Goal: Task Accomplishment & Management: Manage account settings

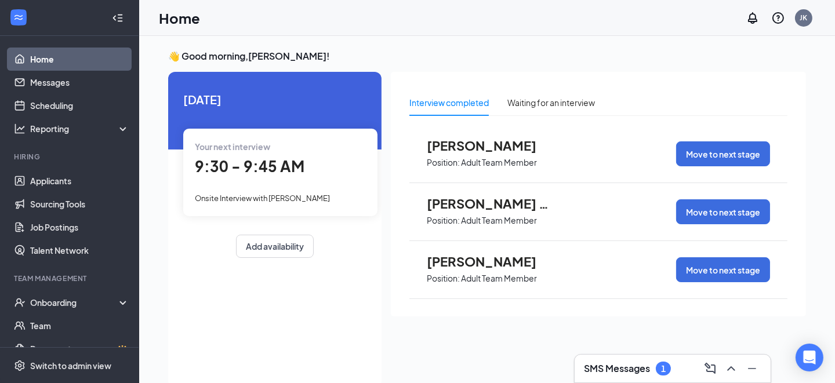
scroll to position [24, 0]
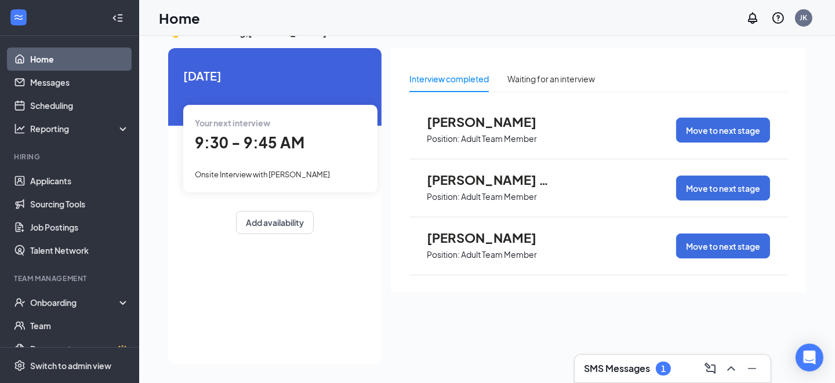
click at [602, 359] on div "SMS Messages 1" at bounding box center [673, 369] width 196 height 28
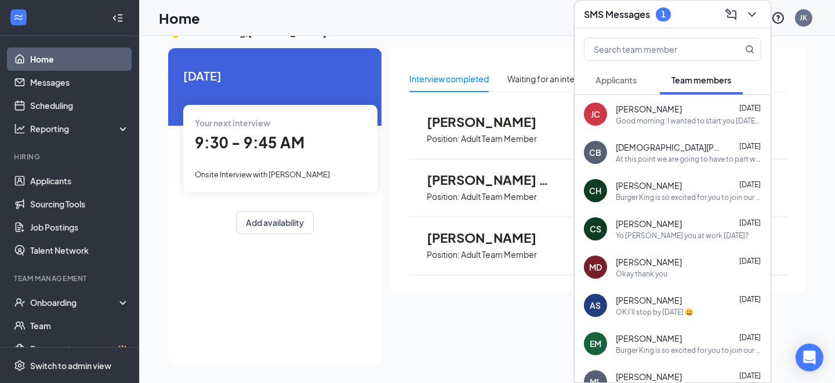
click at [668, 124] on div "Good morning. I wanted to start you [DATE] but I wont be able to unless you bri…" at bounding box center [689, 121] width 146 height 10
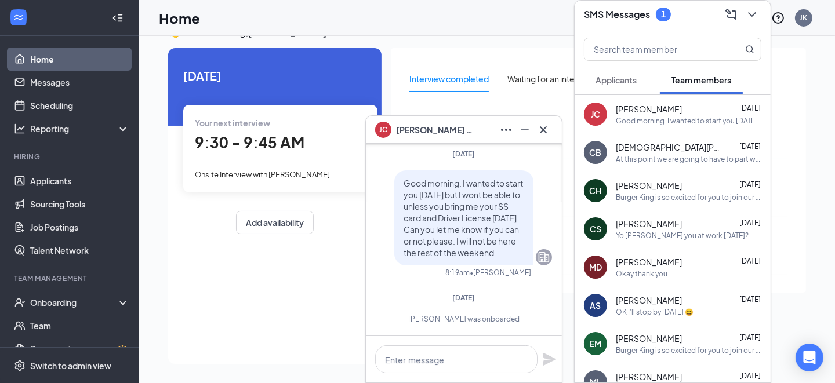
scroll to position [0, 0]
click at [551, 134] on button at bounding box center [543, 130] width 19 height 19
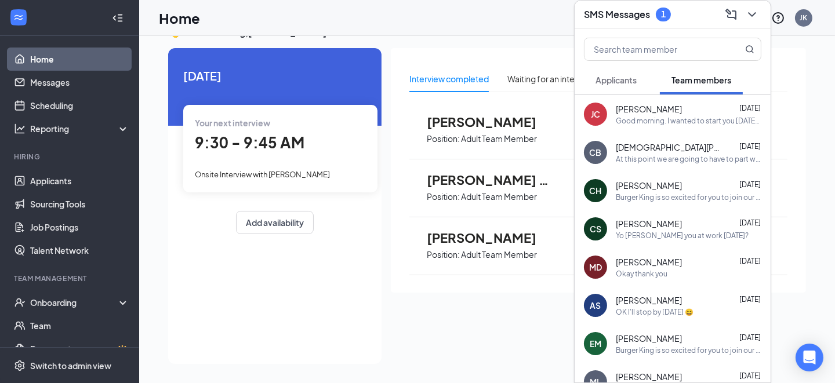
click at [596, 77] on span "Applicants" at bounding box center [616, 80] width 41 height 10
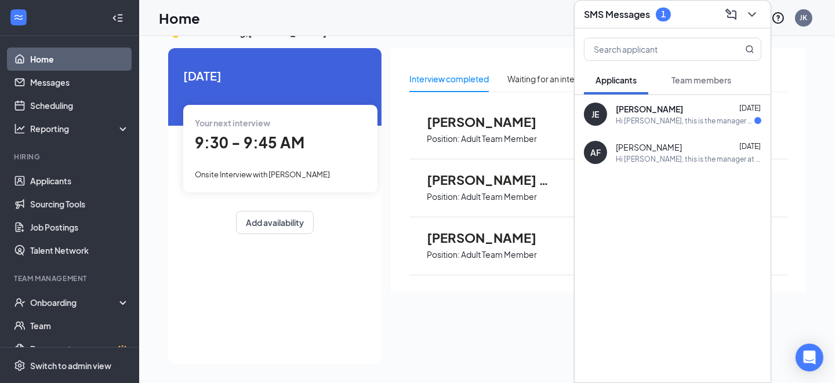
click at [609, 128] on div "[PERSON_NAME] [DATE] Hi [PERSON_NAME], this is the manager at Burger King Your …" at bounding box center [673, 114] width 196 height 38
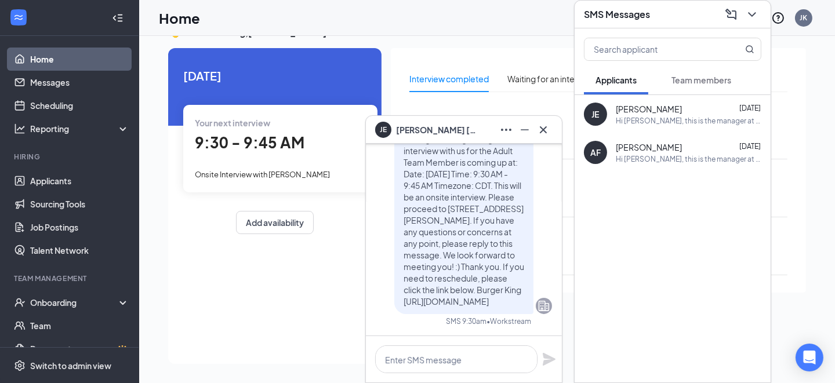
scroll to position [-115, 0]
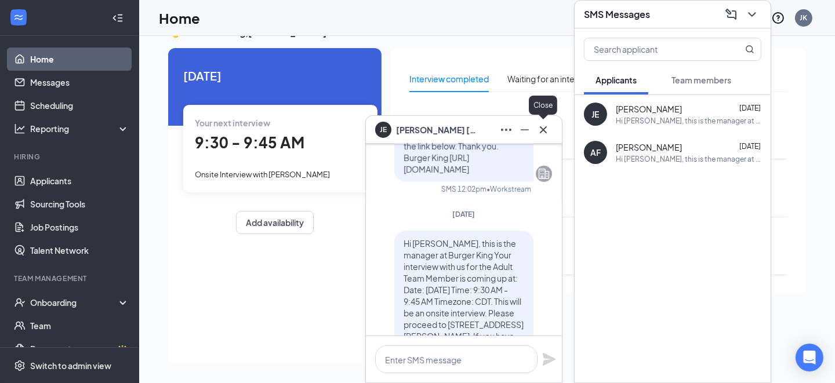
click at [541, 136] on icon "Cross" at bounding box center [544, 130] width 14 height 14
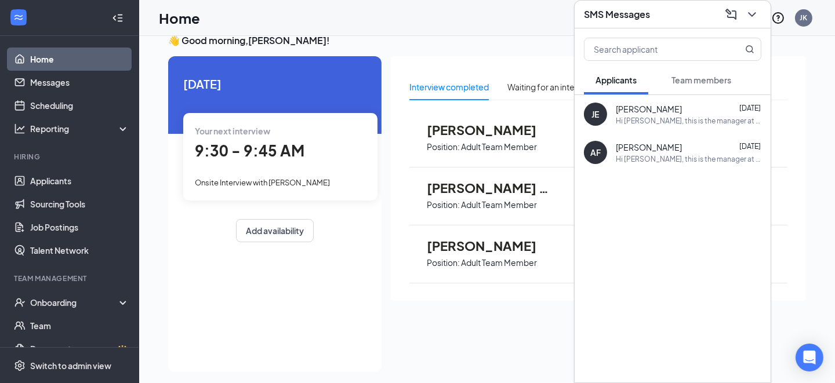
scroll to position [24, 0]
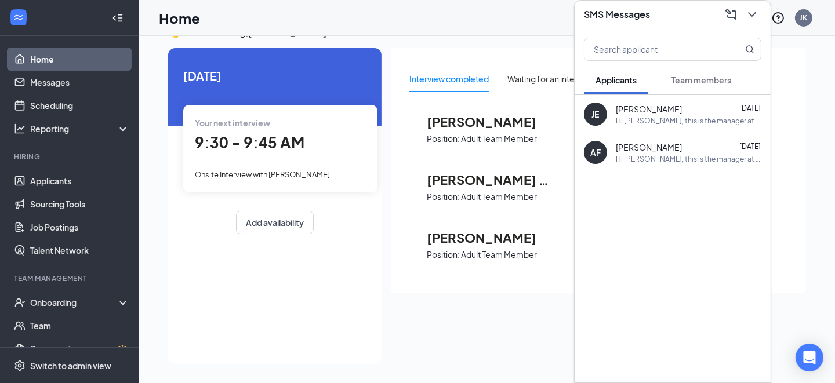
click at [665, 74] on button "Team members" at bounding box center [701, 80] width 83 height 29
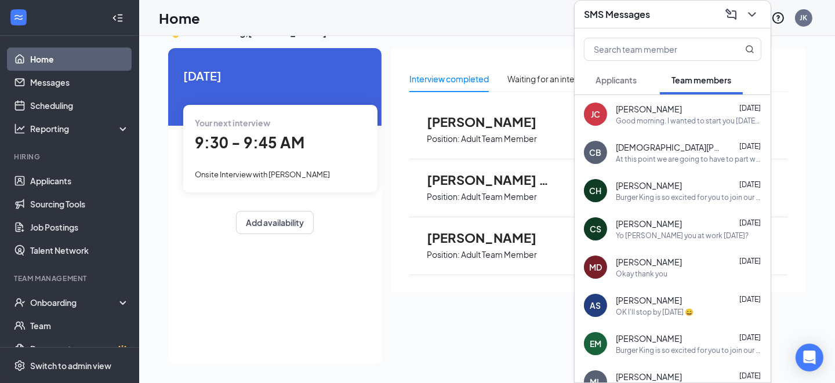
click at [671, 30] on div at bounding box center [673, 46] width 196 height 37
click at [675, 16] on div "SMS Messages" at bounding box center [673, 14] width 178 height 18
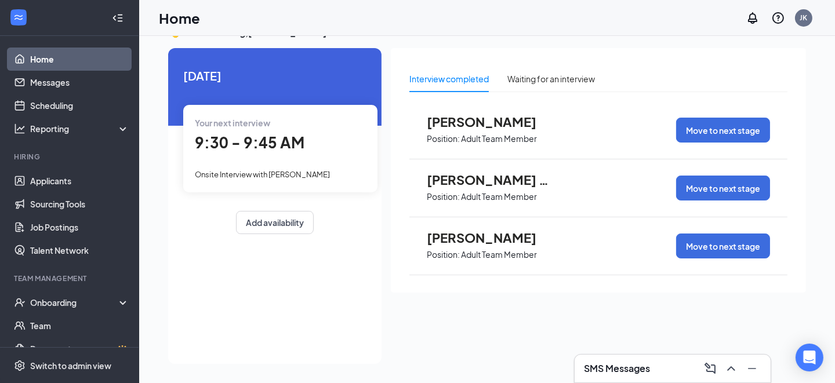
drag, startPoint x: 326, startPoint y: 153, endPoint x: 281, endPoint y: 191, distance: 58.8
click at [281, 191] on div "Your next interview 9:30 - 9:45 AM Onsite Interview with [PERSON_NAME]" at bounding box center [280, 148] width 194 height 87
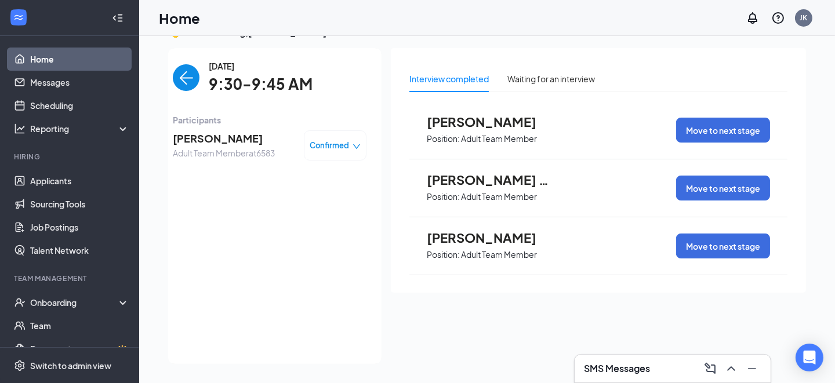
click at [346, 143] on span "Confirmed" at bounding box center [329, 146] width 39 height 12
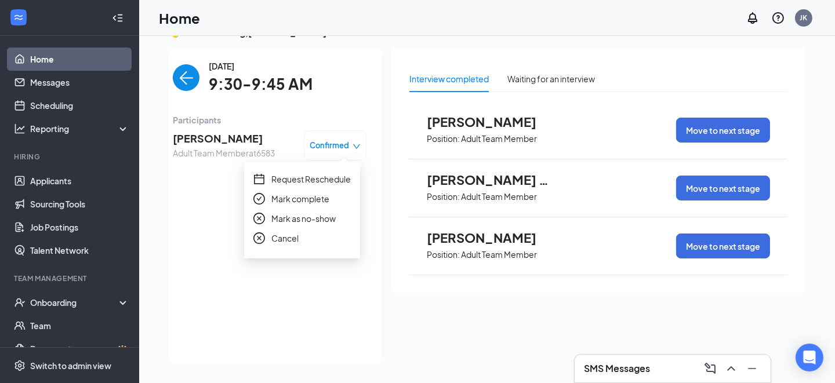
click at [205, 229] on div "[DATE] 9:30-9:45 AM Participants [PERSON_NAME] Adult Team Member at 6583 Confir…" at bounding box center [270, 206] width 194 height 293
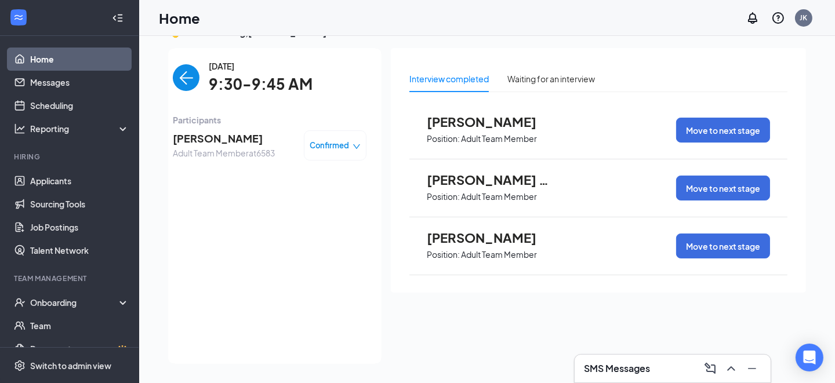
click at [330, 183] on div "[DATE] 9:30-9:45 AM Participants [PERSON_NAME] Adult Team Member at 6583 Confir…" at bounding box center [270, 206] width 194 height 293
